Goal: Information Seeking & Learning: Learn about a topic

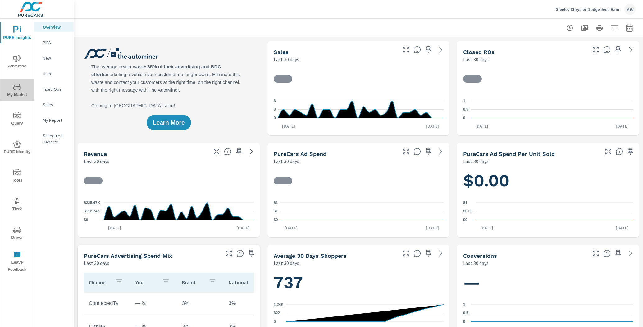
click at [20, 90] on icon "nav menu" at bounding box center [16, 86] width 7 height 7
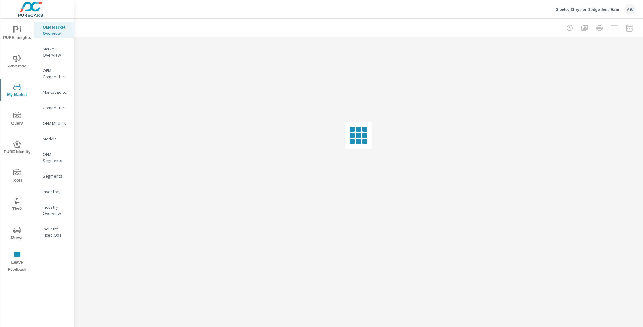
click at [61, 76] on p "OEM Competitors" at bounding box center [56, 73] width 26 height 12
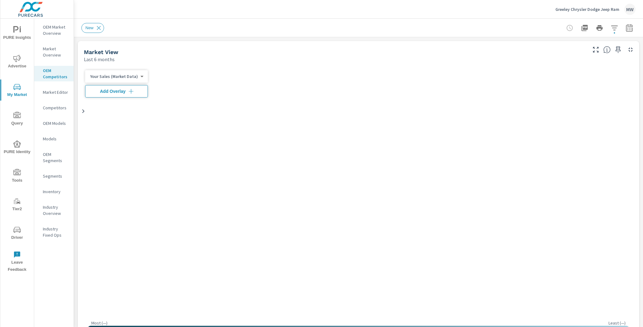
scroll to position [0, 0]
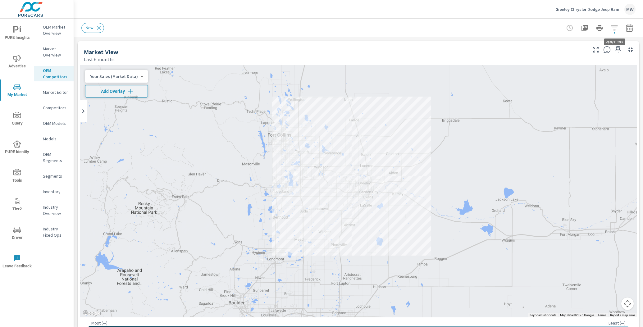
click at [615, 30] on icon "button" at bounding box center [614, 27] width 7 height 7
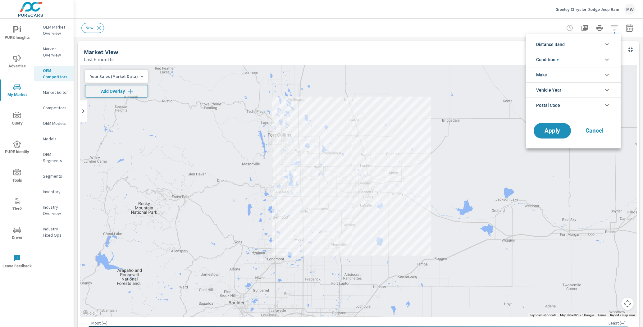
click at [615, 30] on div at bounding box center [321, 163] width 643 height 327
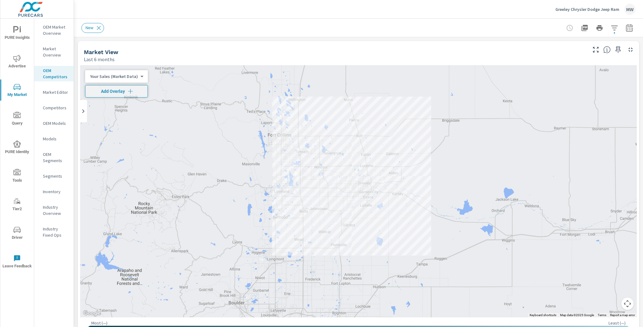
click at [57, 106] on p "Competitors" at bounding box center [56, 108] width 26 height 6
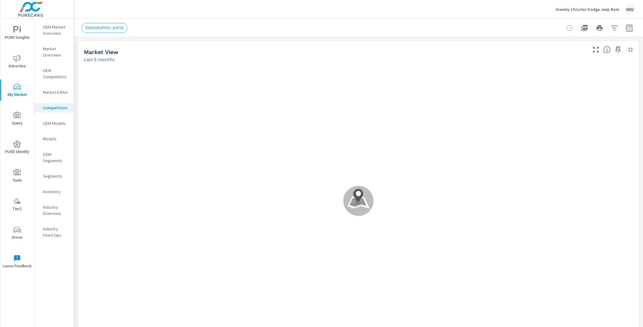
scroll to position [0, 0]
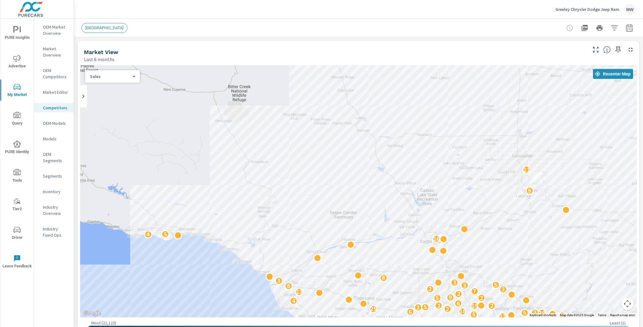
click at [101, 28] on span "[GEOGRAPHIC_DATA]" at bounding box center [104, 27] width 45 height 5
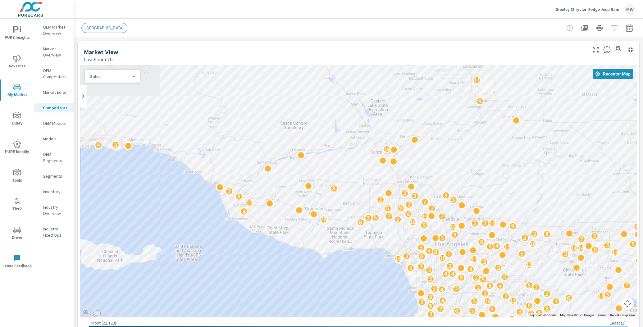
drag, startPoint x: 531, startPoint y: 217, endPoint x: 480, endPoint y: 127, distance: 103.2
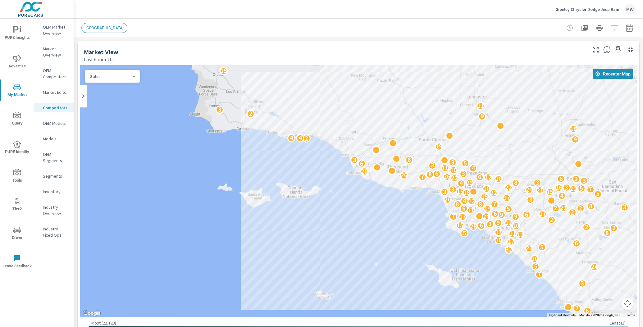
click at [80, 98] on icon at bounding box center [83, 96] width 7 height 7
click at [140, 96] on icon at bounding box center [140, 96] width 7 height 7
click at [63, 90] on p "Market Editor" at bounding box center [56, 92] width 26 height 6
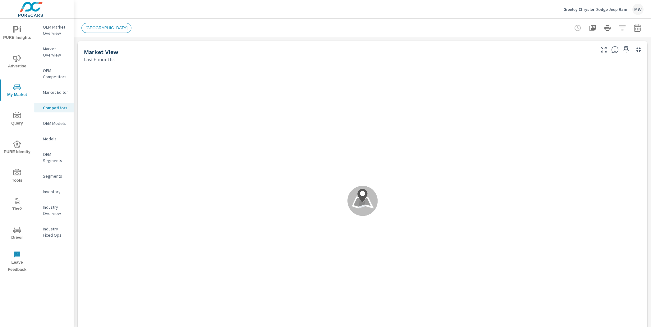
scroll to position [0, 0]
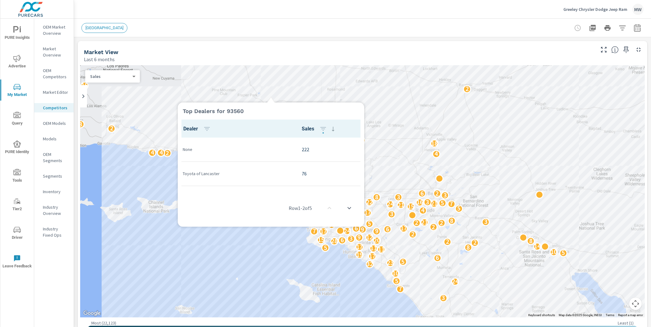
scroll to position [0, 0]
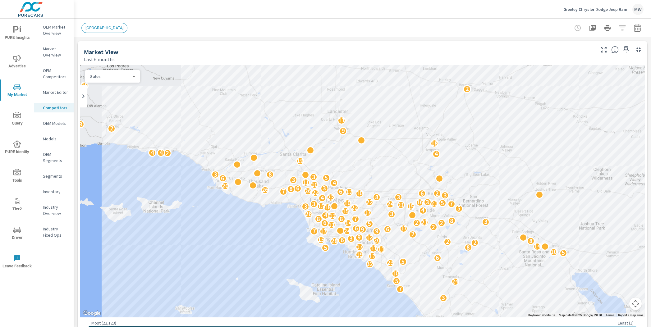
click at [56, 76] on p "OEM Competitors" at bounding box center [56, 73] width 26 height 12
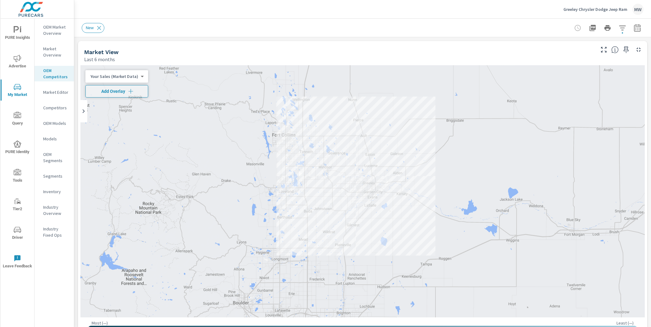
scroll to position [0, 0]
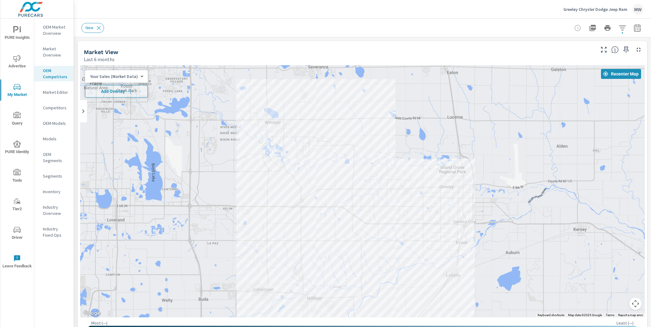
drag, startPoint x: 401, startPoint y: 120, endPoint x: 396, endPoint y: 50, distance: 69.8
click at [396, 50] on div "Market View Last 6 months ← Move left → Move right ↑ Move up ↓ Move down + Zoom…" at bounding box center [363, 190] width 570 height 298
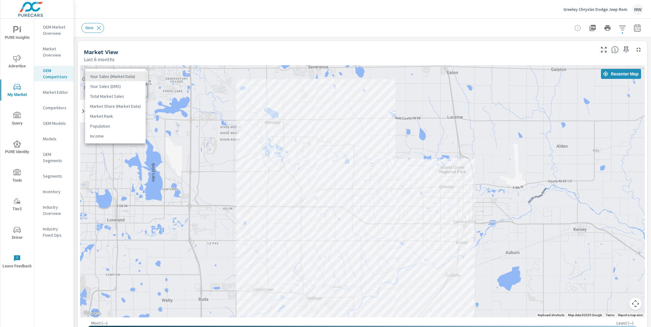
click at [133, 76] on body "PURE Insights Advertise My Market Query PURE Identity Tools Tier2 Driver Leave …" at bounding box center [325, 163] width 651 height 327
click at [118, 105] on li "Market Share (Market Data)" at bounding box center [115, 106] width 61 height 10
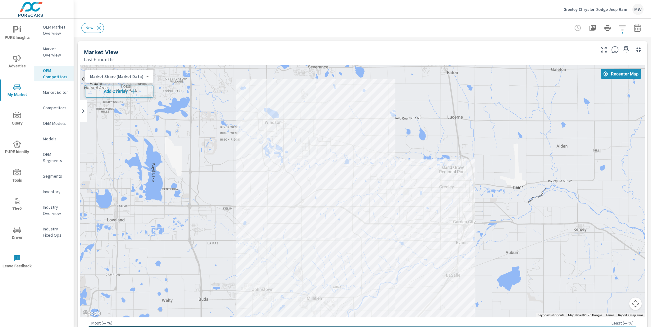
click at [132, 78] on body "PURE Insights Advertise My Market Query PURE Identity Tools Tier2 Driver Leave …" at bounding box center [325, 163] width 651 height 327
click at [121, 50] on li "Your Sales (Market Data)" at bounding box center [115, 47] width 61 height 10
click at [112, 89] on span "Add Overlay" at bounding box center [116, 91] width 57 height 6
click at [133, 79] on body "PURE Insights Advertise My Market Query PURE Identity Tools Tier2 Driver Leave …" at bounding box center [325, 163] width 651 height 327
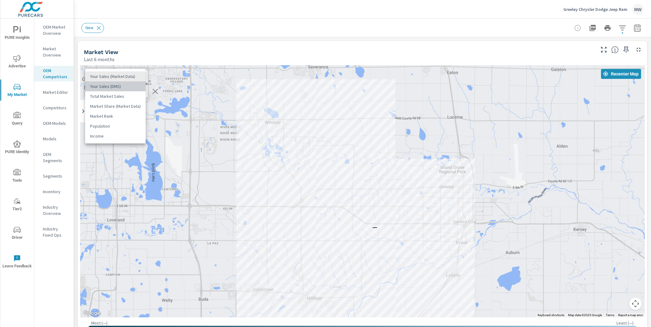
click at [128, 86] on li "Your Sales (DMS)" at bounding box center [115, 86] width 61 height 10
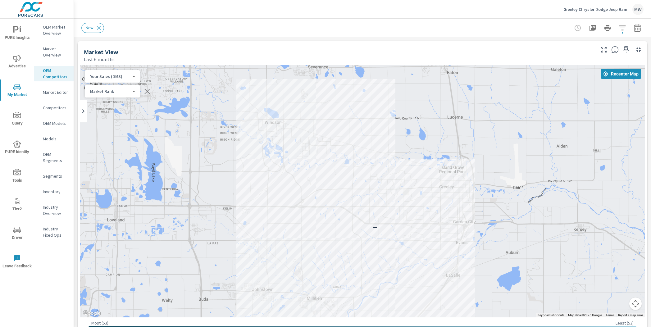
click at [124, 76] on body "PURE Insights Advertise My Market Query PURE Identity Tools Tier2 Driver Leave …" at bounding box center [325, 163] width 651 height 327
click at [122, 87] on li "Total Market Sales" at bounding box center [115, 86] width 61 height 10
click at [122, 74] on body "PURE Insights Advertise My Market Query PURE Identity Tools Tier2 Driver Leave …" at bounding box center [325, 163] width 651 height 327
click at [117, 57] on li "Your Sales (Market Data)" at bounding box center [115, 57] width 61 height 10
click at [84, 106] on div at bounding box center [83, 111] width 7 height 22
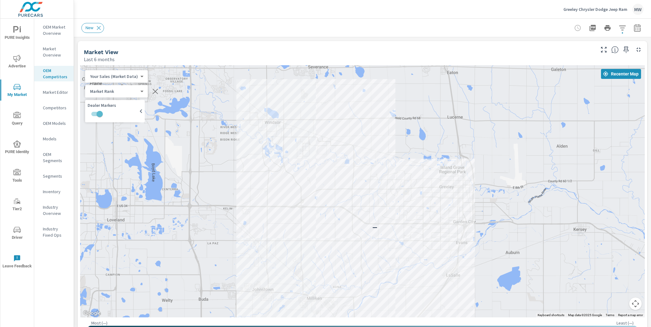
click at [100, 112] on input "checkbox" at bounding box center [99, 114] width 35 height 12
click at [95, 113] on input "checkbox" at bounding box center [93, 114] width 35 height 12
click at [142, 111] on icon at bounding box center [140, 111] width 7 height 7
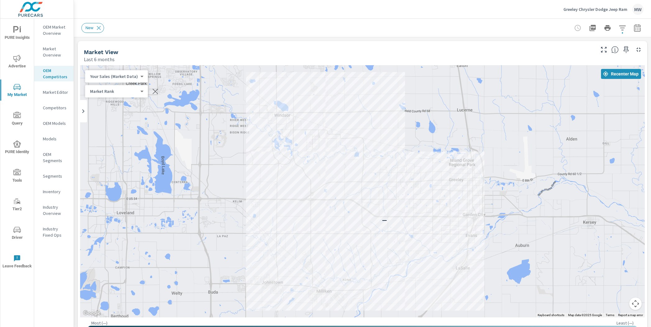
drag, startPoint x: 377, startPoint y: 178, endPoint x: 376, endPoint y: 132, distance: 46.0
click at [376, 132] on div "—" at bounding box center [362, 191] width 565 height 252
click at [622, 27] on icon "button" at bounding box center [622, 27] width 7 height 7
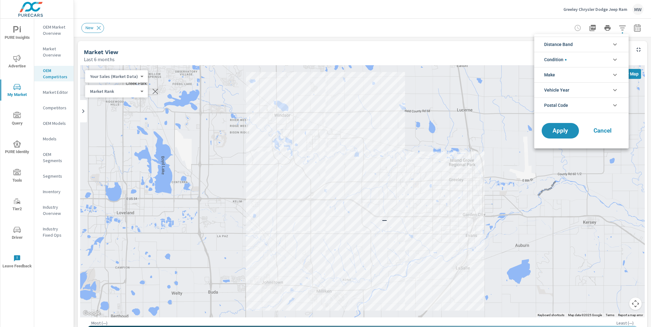
click at [622, 29] on div at bounding box center [325, 163] width 651 height 327
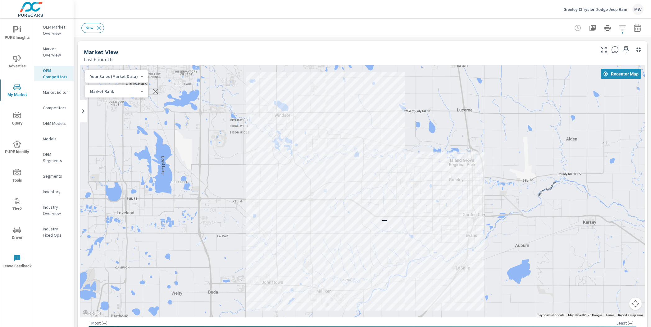
click at [52, 50] on p "Market Overview" at bounding box center [56, 52] width 26 height 12
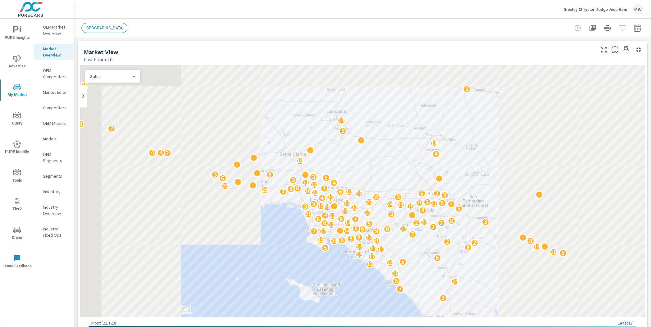
scroll to position [0, 0]
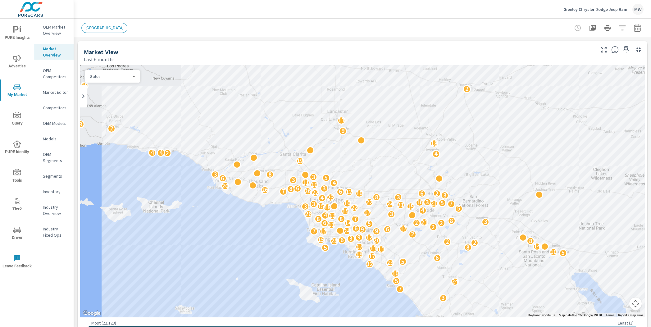
click at [59, 74] on p "OEM Competitors" at bounding box center [56, 73] width 26 height 12
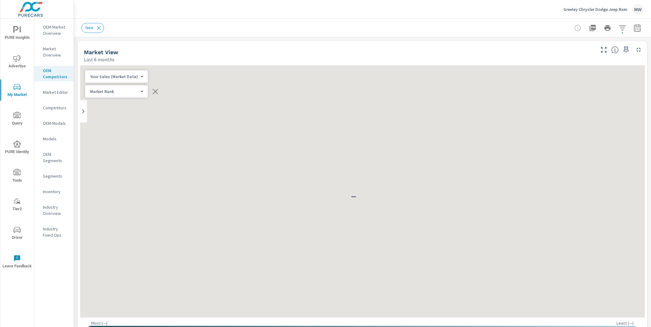
scroll to position [0, 0]
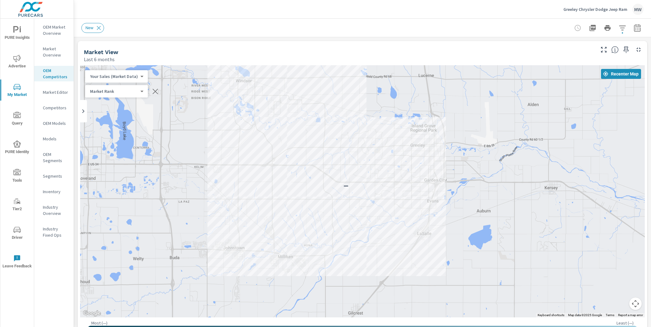
drag, startPoint x: 344, startPoint y: 173, endPoint x: 410, endPoint y: 204, distance: 72.6
click at [404, 198] on div "—" at bounding box center [362, 191] width 565 height 252
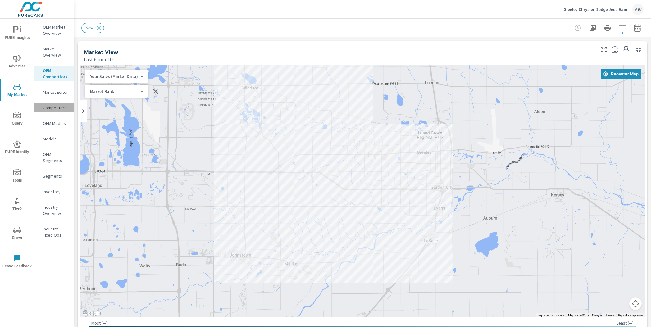
click at [56, 108] on p "Competitors" at bounding box center [56, 108] width 26 height 6
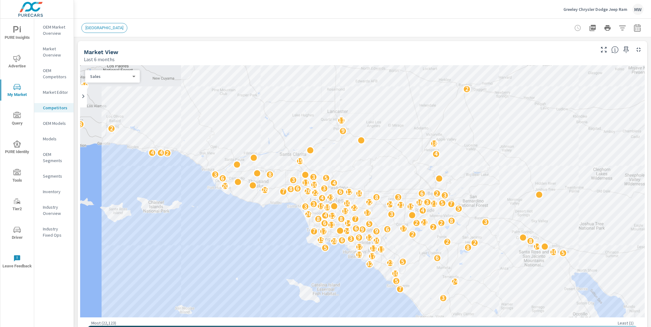
scroll to position [0, 0]
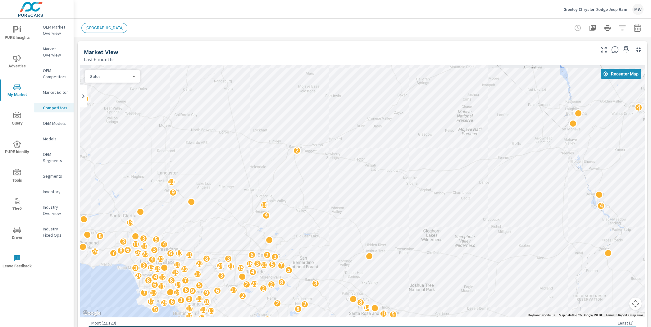
drag, startPoint x: 516, startPoint y: 137, endPoint x: 346, endPoint y: 199, distance: 181.3
click at [346, 199] on div "10 14 10 8 3 10 10 7 5 7 18 2 24 8 6 4 28 19 6 2 3 7 2 9 24 5 2 10 5 2 32 23 5 …" at bounding box center [362, 191] width 565 height 252
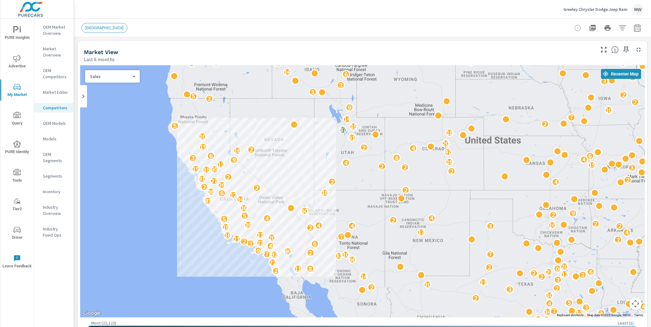
drag, startPoint x: 494, startPoint y: 130, endPoint x: 337, endPoint y: 207, distance: 174.5
click at [337, 207] on div "30 6 53 14 12 29 8 16 6 2 2 4 4 41 6 3 2 33 2 4 2 2 6 7 39 16 3 16 67 6 10 2 3 …" at bounding box center [362, 191] width 565 height 252
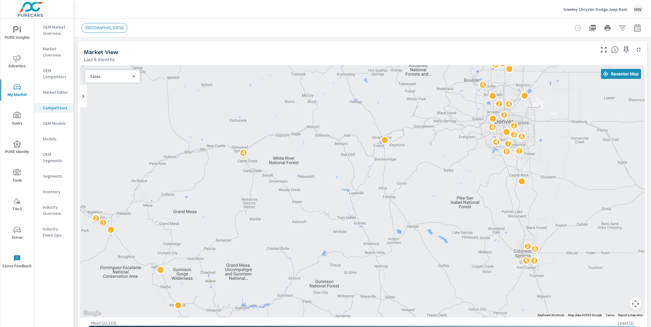
drag, startPoint x: 378, startPoint y: 116, endPoint x: 386, endPoint y: 281, distance: 165.2
click at [386, 281] on div "2 2 2 4 4 6 2 3 2 4 9 7 7 4 8 3 4 2 3 4 2 4 3" at bounding box center [362, 191] width 565 height 252
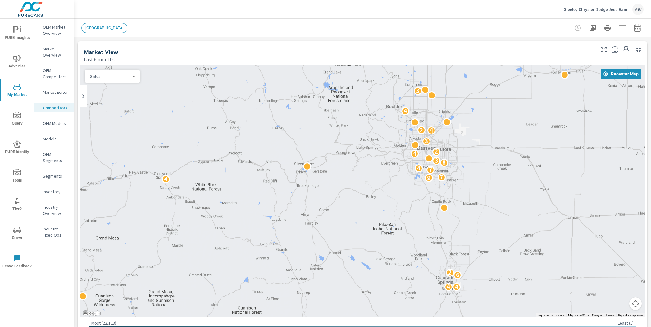
drag, startPoint x: 428, startPoint y: 113, endPoint x: 350, endPoint y: 140, distance: 82.7
click at [350, 140] on div "2 2 2 4 4 6 2 3 2 4 9 7 7 4 8 3 4 2 3 4 2 4 3 7 3 7" at bounding box center [362, 191] width 565 height 252
click at [103, 27] on span "[GEOGRAPHIC_DATA]" at bounding box center [104, 27] width 45 height 5
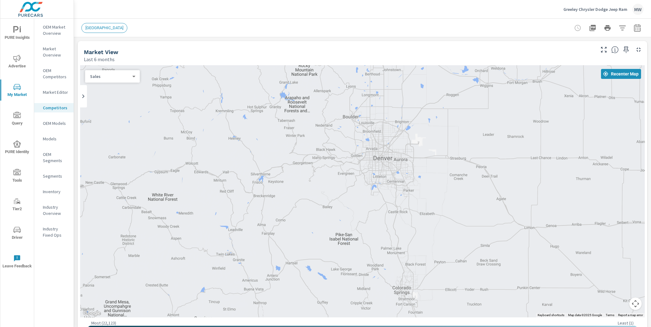
drag, startPoint x: 472, startPoint y: 122, endPoint x: 428, endPoint y: 133, distance: 45.1
click at [428, 133] on div "2 2 4 4 6 2 3 2 4 9 7 7 4 8 3 4 2 3 4 2 4 3 7 3 7" at bounding box center [362, 191] width 565 height 252
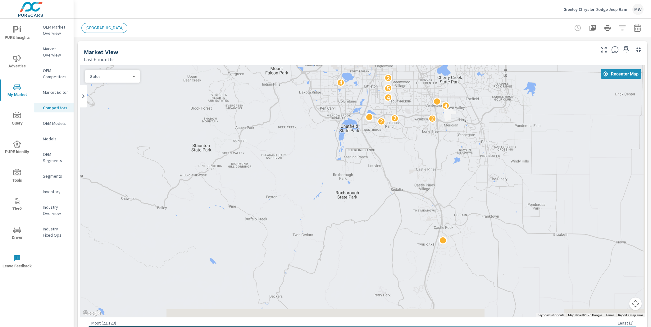
drag, startPoint x: 428, startPoint y: 250, endPoint x: 396, endPoint y: 175, distance: 81.5
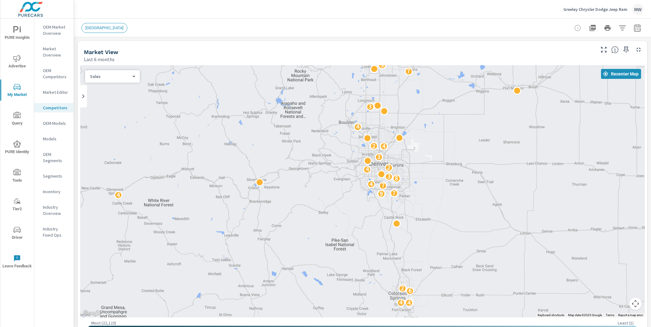
drag, startPoint x: 405, startPoint y: 249, endPoint x: 410, endPoint y: 245, distance: 6.8
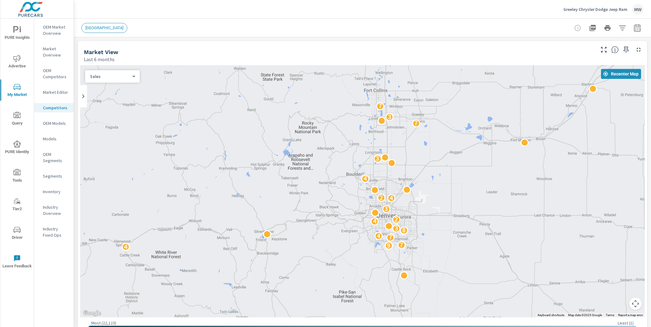
drag, startPoint x: 416, startPoint y: 120, endPoint x: 424, endPoint y: 178, distance: 58.9
click at [424, 178] on div "2 4 4 6 2 3 2 4 9 7 7 4 8 3 4 2 3 4 2 4 3 7 3 7" at bounding box center [362, 191] width 565 height 252
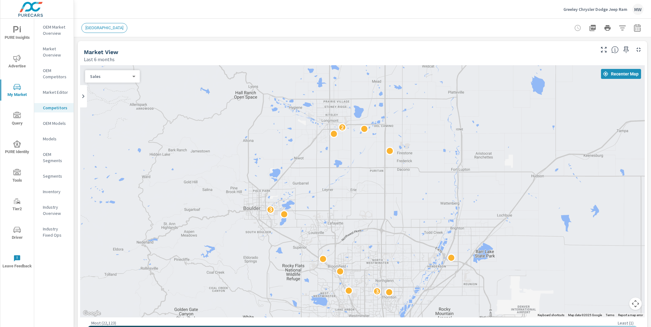
drag, startPoint x: 326, startPoint y: 170, endPoint x: 438, endPoint y: 192, distance: 114.0
click at [438, 192] on div "2 2 2 4 4 5 4 2 2 4 2 2 2 3 3 2 3 3 3" at bounding box center [362, 191] width 565 height 252
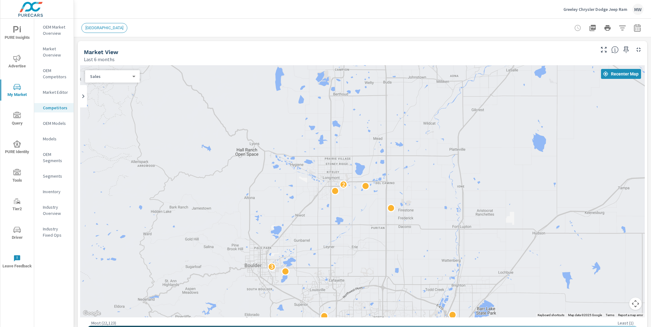
drag, startPoint x: 379, startPoint y: 153, endPoint x: 370, endPoint y: 195, distance: 43.1
click at [380, 212] on div "2 2 2 4 4 5 4 2 2 4 2 2 2 3 3 2 3 3 3 5" at bounding box center [362, 191] width 565 height 252
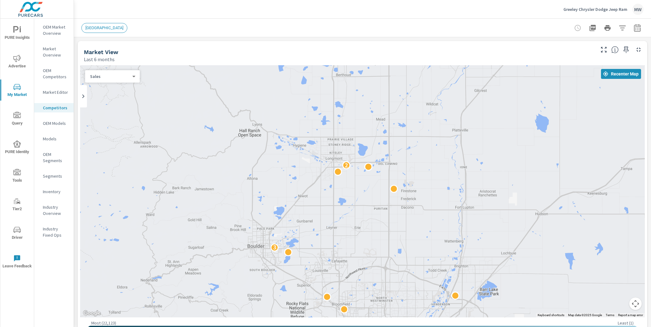
drag, startPoint x: 366, startPoint y: 209, endPoint x: 369, endPoint y: 188, distance: 21.6
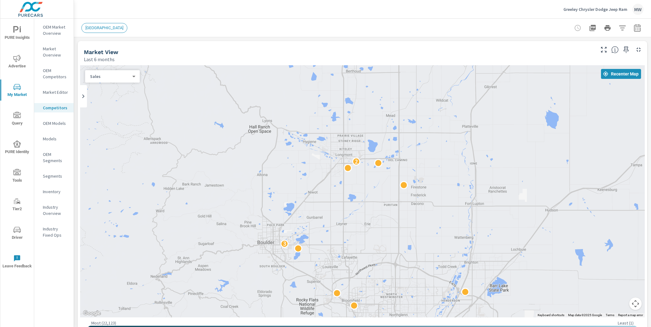
drag, startPoint x: 332, startPoint y: 203, endPoint x: 343, endPoint y: 199, distance: 11.3
click at [343, 199] on div "4 5 4 2 2 4 2 2 2 3 3 2 3 3 3 5" at bounding box center [362, 191] width 565 height 252
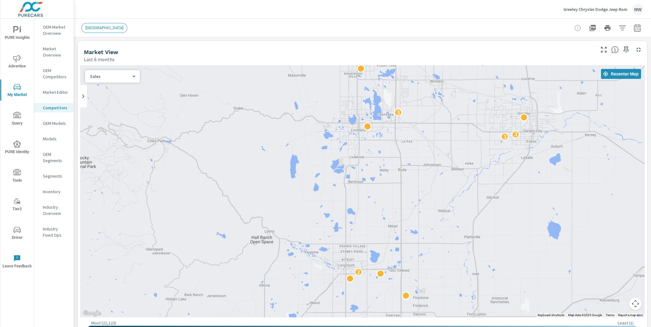
drag, startPoint x: 393, startPoint y: 129, endPoint x: 395, endPoint y: 243, distance: 114.4
click at [395, 243] on div "2 3 3 2 3 3 3 5" at bounding box center [362, 191] width 565 height 252
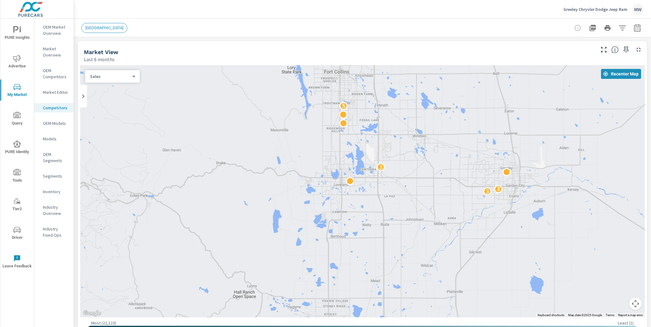
drag, startPoint x: 384, startPoint y: 156, endPoint x: 367, endPoint y: 211, distance: 58.0
click at [367, 211] on div "2 3 3 2 3 3 3 5" at bounding box center [362, 191] width 565 height 252
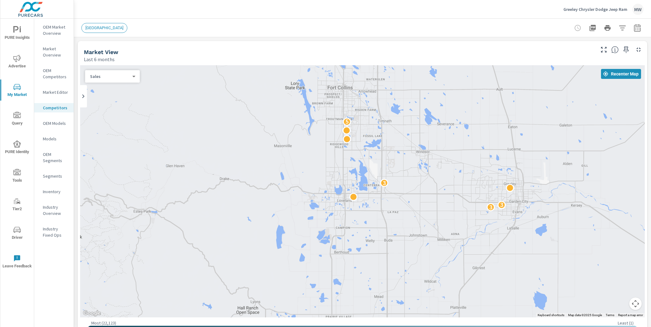
drag, startPoint x: 409, startPoint y: 176, endPoint x: 414, endPoint y: 197, distance: 22.1
click at [414, 197] on div "3 3 2 3 3 3 5" at bounding box center [362, 191] width 565 height 252
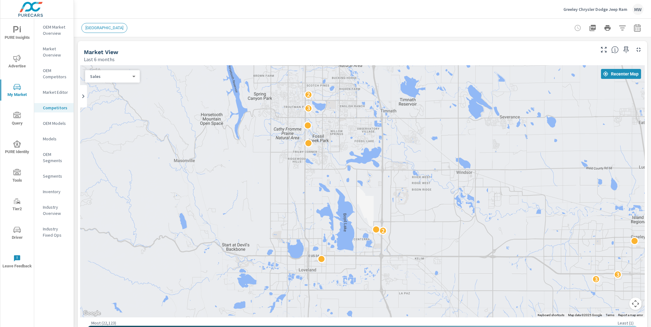
drag, startPoint x: 361, startPoint y: 144, endPoint x: 327, endPoint y: 164, distance: 39.5
click at [327, 164] on div "3 3 2 3 2" at bounding box center [362, 191] width 565 height 252
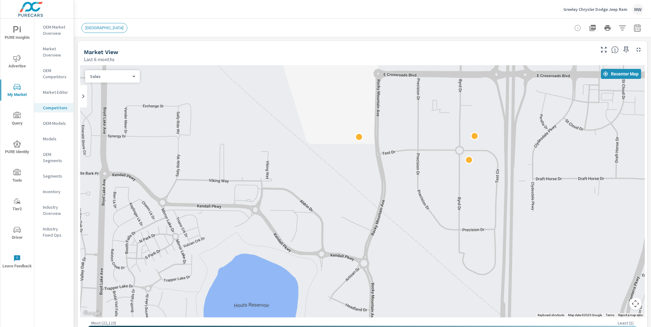
drag, startPoint x: 433, startPoint y: 185, endPoint x: 385, endPoint y: 225, distance: 62.1
click at [389, 231] on div at bounding box center [362, 191] width 565 height 252
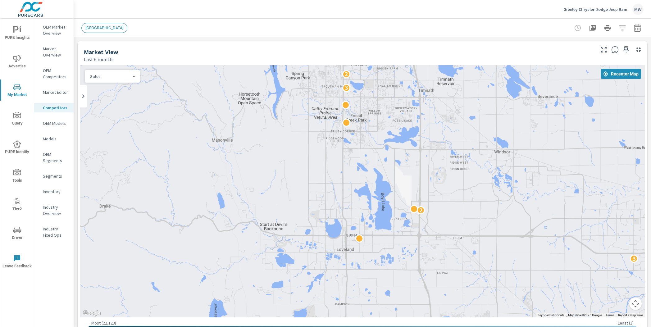
drag, startPoint x: 377, startPoint y: 132, endPoint x: 382, endPoint y: 158, distance: 26.3
click at [382, 158] on div "3 3 2 3 2" at bounding box center [362, 191] width 565 height 252
